Goal: Transaction & Acquisition: Obtain resource

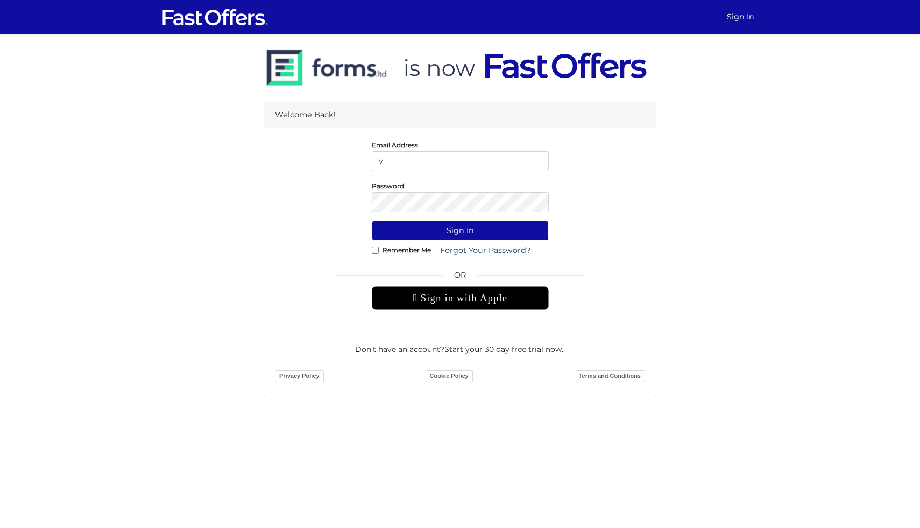
type input "vanessa.elliston@gmail.com"
click at [372, 221] on button "Sign In" at bounding box center [460, 231] width 177 height 20
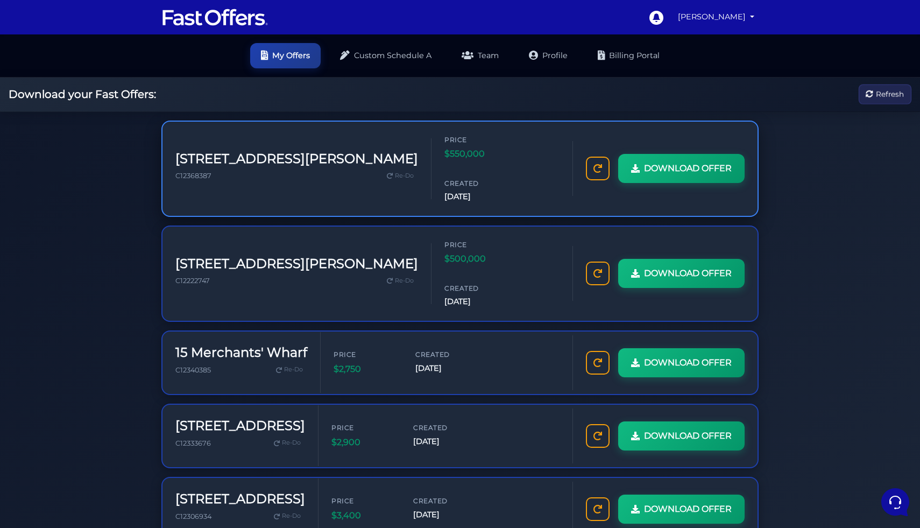
click at [477, 154] on div "Price $550,000 Created Sep 8, 2025" at bounding box center [501, 168] width 115 height 68
click at [692, 161] on span "DOWNLOAD OFFER" at bounding box center [687, 168] width 88 height 14
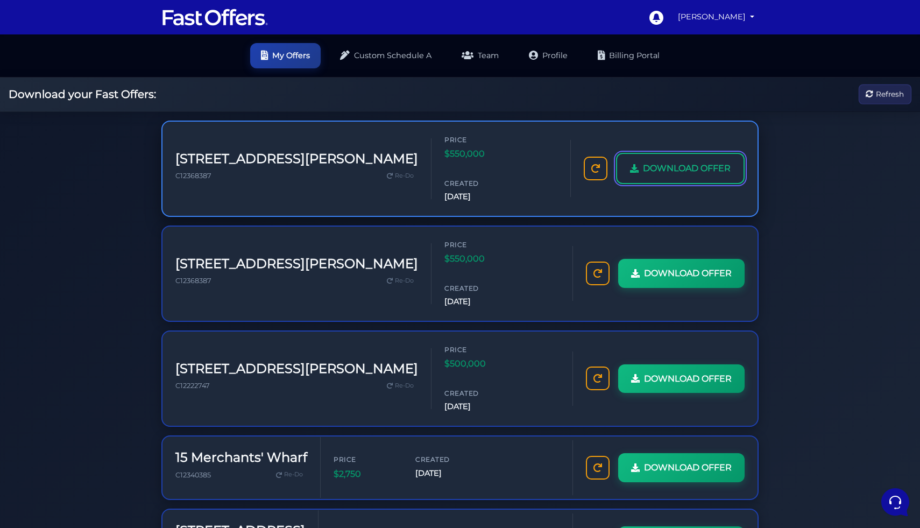
click at [658, 161] on span "DOWNLOAD OFFER" at bounding box center [687, 168] width 88 height 14
